Goal: Participate in discussion: Engage in conversation with other users on a specific topic

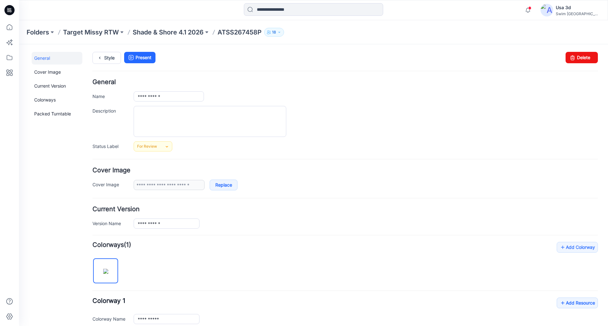
click at [5, 11] on icon at bounding box center [9, 10] width 10 height 10
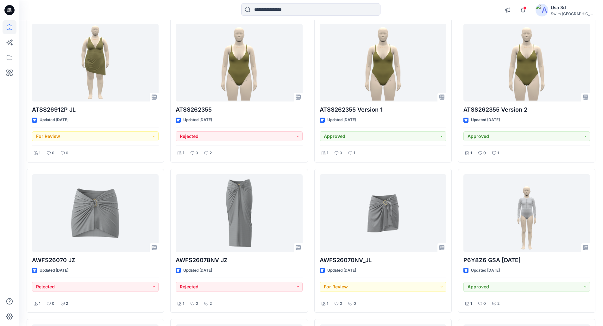
scroll to position [523, 0]
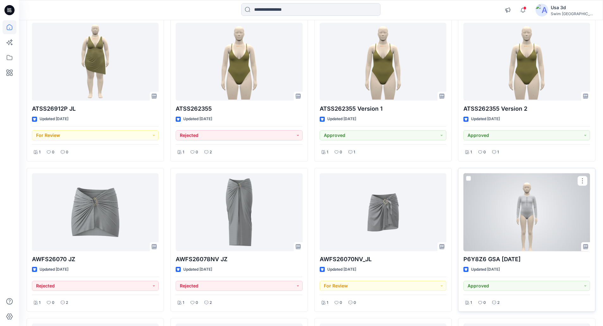
click at [547, 215] on div at bounding box center [526, 212] width 127 height 78
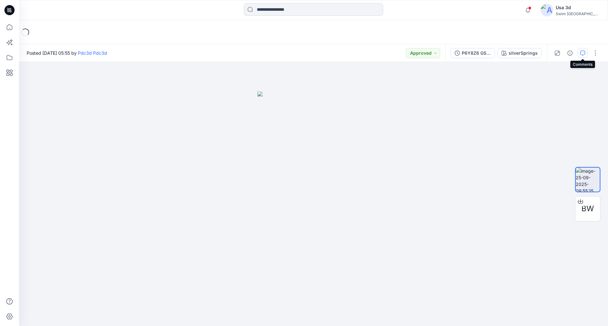
click at [581, 52] on icon "button" at bounding box center [582, 53] width 5 height 5
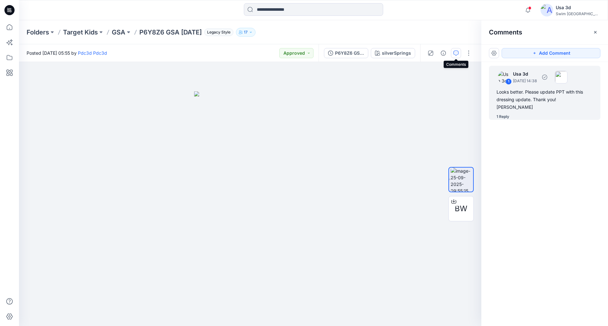
click at [558, 103] on div "Looks better. Please update PPT with this dressing update. Thank you! [PERSON_N…" at bounding box center [544, 99] width 96 height 23
click at [27, 64] on button "button" at bounding box center [27, 62] width 10 height 10
click at [106, 115] on div "2 1 Usa 3d [DATE] 14:38 Edit comment Delete thread Looks better. Please update …" at bounding box center [250, 194] width 462 height 264
click at [27, 63] on button "button" at bounding box center [27, 62] width 10 height 10
click at [37, 73] on button "Edit comment" at bounding box center [44, 77] width 48 height 12
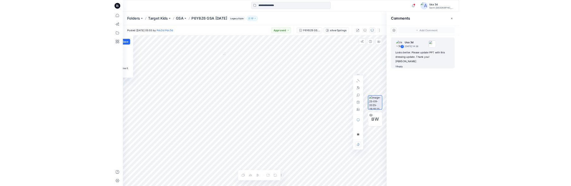
scroll to position [26, 0]
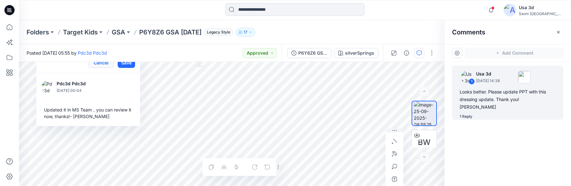
click at [102, 66] on button "Cancel" at bounding box center [101, 63] width 26 height 10
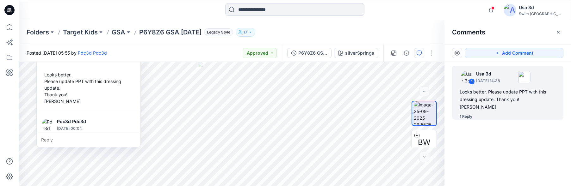
scroll to position [31, 0]
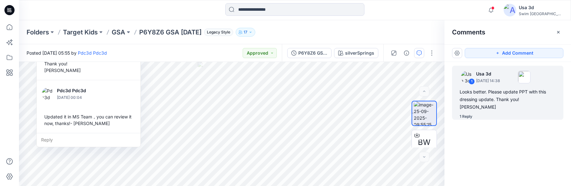
click at [64, 139] on div "Reply" at bounding box center [89, 140] width 104 height 14
